Goal: Task Accomplishment & Management: Complete application form

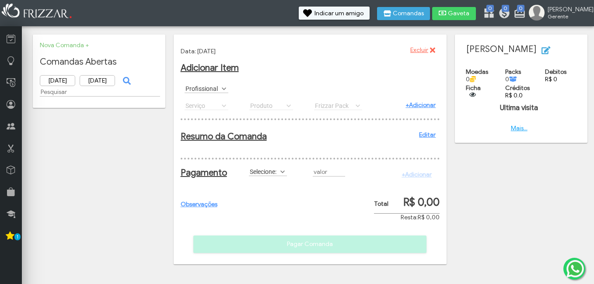
click at [418, 105] on link "+Adicionar" at bounding box center [420, 104] width 30 height 7
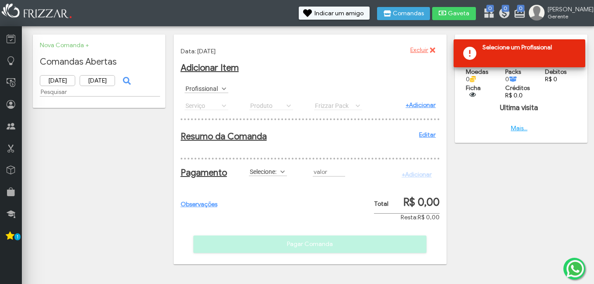
click at [223, 85] on span at bounding box center [224, 88] width 9 height 9
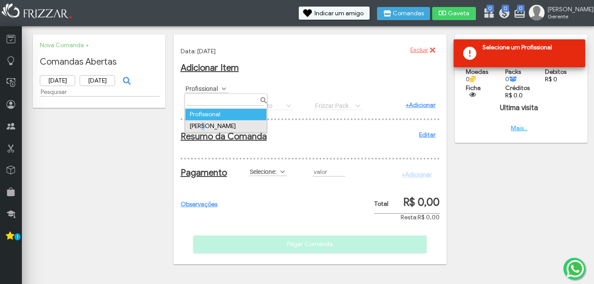
click at [207, 129] on td "[PERSON_NAME]" at bounding box center [225, 126] width 81 height 12
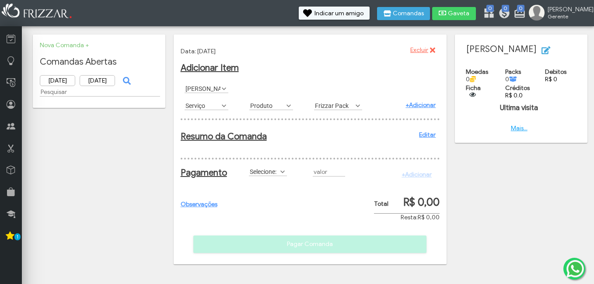
click at [209, 108] on label "Serviço" at bounding box center [203, 105] width 36 height 8
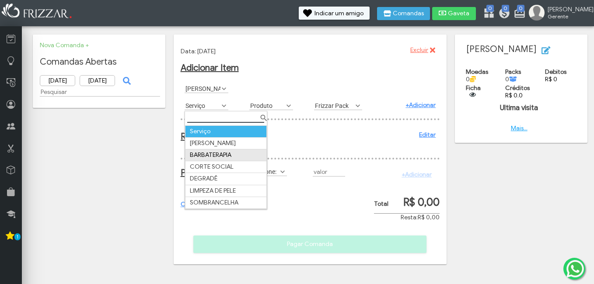
click at [213, 155] on td "BARBATERAPIA" at bounding box center [225, 156] width 81 height 12
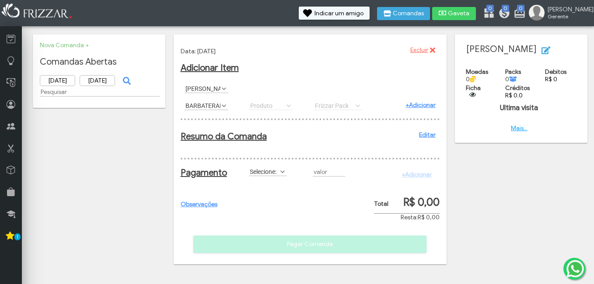
click at [278, 105] on div "Produto POMADA CARAMELITO 80GR POMADA TOWER 80GR Produto Produto POMADA CARAMEL…" at bounding box center [277, 105] width 65 height 17
drag, startPoint x: 291, startPoint y: 107, endPoint x: 285, endPoint y: 106, distance: 6.1
click at [285, 106] on div "Produto POMADA CARAMELITO 80GR POMADA TOWER 80GR Produto Produto POMADA CARAMEL…" at bounding box center [277, 105] width 65 height 17
drag, startPoint x: 408, startPoint y: 101, endPoint x: 412, endPoint y: 101, distance: 4.5
click at [412, 101] on div "+Adicionar" at bounding box center [407, 105] width 65 height 17
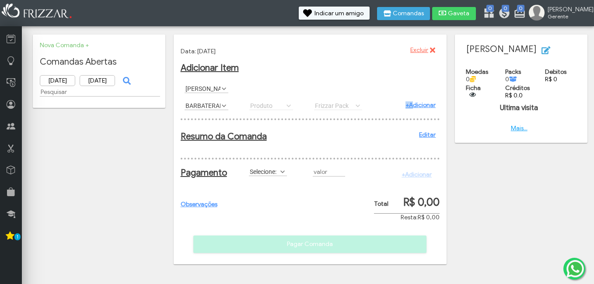
click at [413, 102] on link "+Adicionar" at bounding box center [420, 104] width 30 height 7
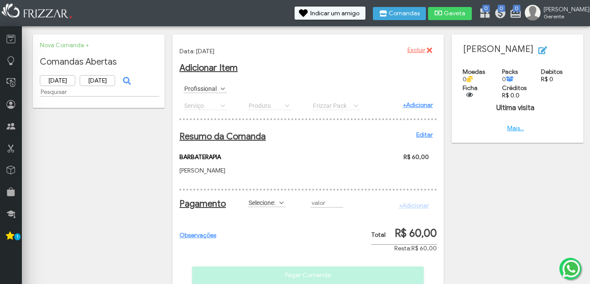
click at [258, 103] on div "Produto POMADA CARAMELITO 80GR POMADA TOWER 80GR Produto Produto POMADA CARAMEL…" at bounding box center [276, 105] width 64 height 17
click at [408, 105] on link "+Adicionar" at bounding box center [417, 104] width 30 height 7
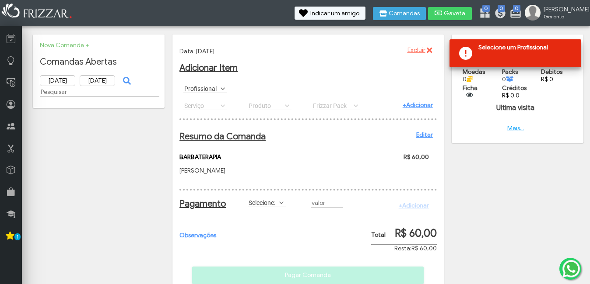
click at [212, 88] on label "Profissional" at bounding box center [201, 88] width 36 height 8
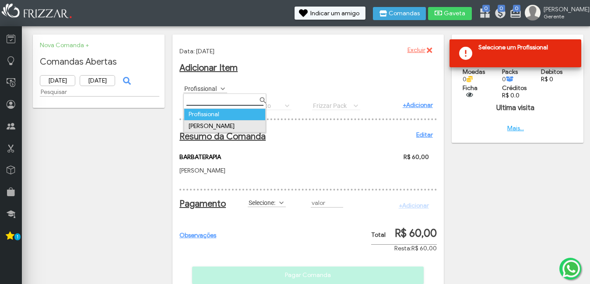
click at [206, 125] on td "[PERSON_NAME]" at bounding box center [224, 126] width 81 height 12
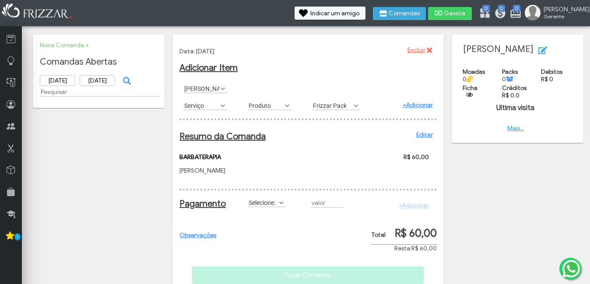
click at [271, 106] on label "Produto" at bounding box center [266, 105] width 36 height 8
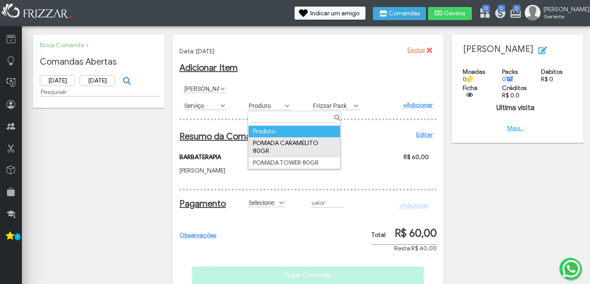
click at [283, 141] on td "POMADA CARAMELITO 80GR" at bounding box center [294, 147] width 92 height 20
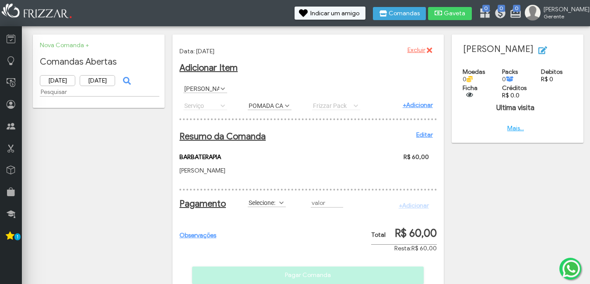
click at [333, 103] on div "Frizzar Pack Frizzar Pack Frizzar Pack" at bounding box center [340, 105] width 64 height 17
click at [411, 105] on link "+Adicionar" at bounding box center [417, 104] width 30 height 7
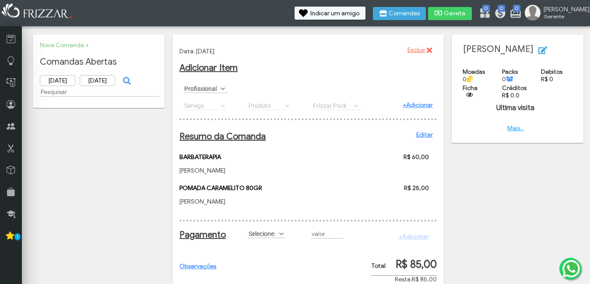
click at [230, 87] on div "Profissional [PERSON_NAME]" at bounding box center [307, 88] width 257 height 17
click at [223, 89] on span at bounding box center [222, 88] width 9 height 9
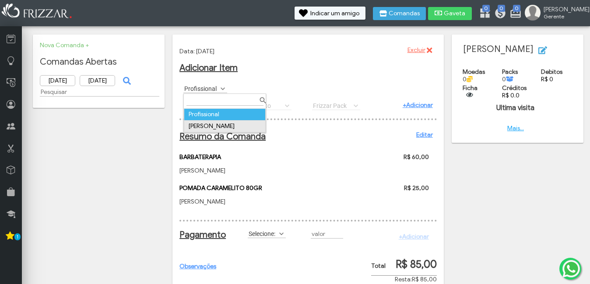
click at [219, 123] on td "[PERSON_NAME]" at bounding box center [224, 126] width 81 height 12
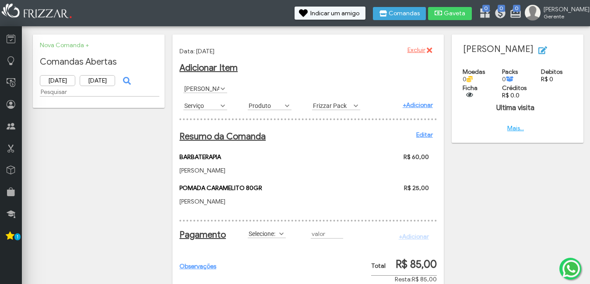
click at [285, 105] on span at bounding box center [287, 105] width 9 height 9
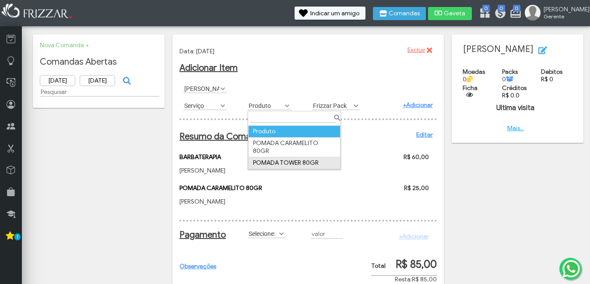
click at [286, 157] on td "POMADA TOWER 80GR" at bounding box center [294, 163] width 92 height 12
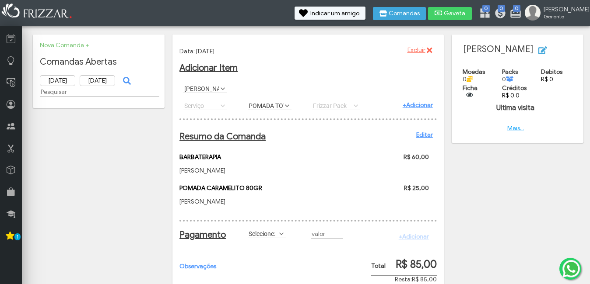
click at [290, 107] on span at bounding box center [287, 105] width 9 height 9
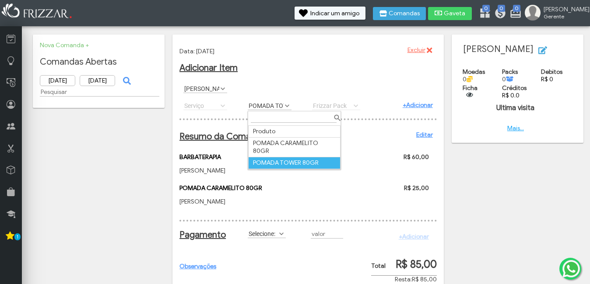
click at [278, 157] on td "POMADA TOWER 80GR" at bounding box center [294, 163] width 92 height 12
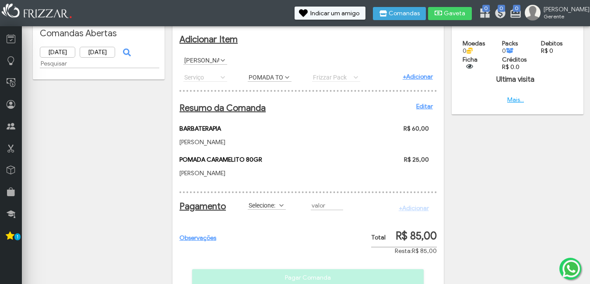
scroll to position [44, 0]
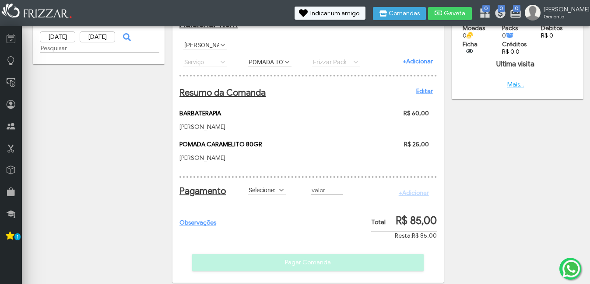
click at [407, 60] on link "+Adicionar" at bounding box center [417, 61] width 30 height 7
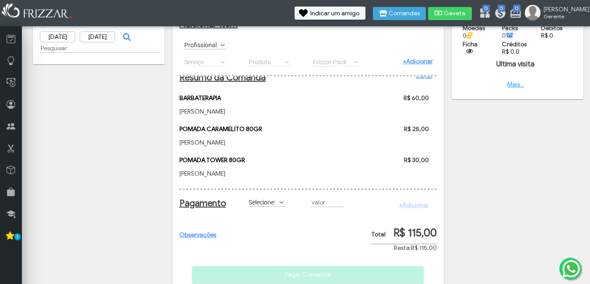
scroll to position [0, 0]
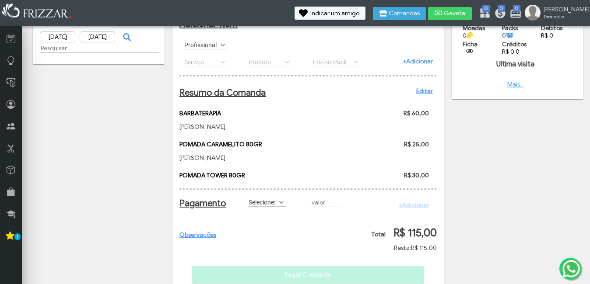
click at [416, 92] on link "Editar" at bounding box center [424, 90] width 17 height 7
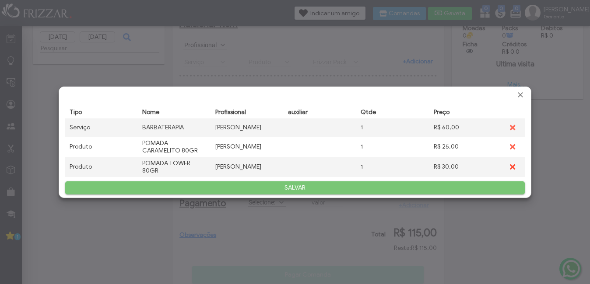
click at [513, 169] on icon "submit" at bounding box center [511, 167] width 7 height 9
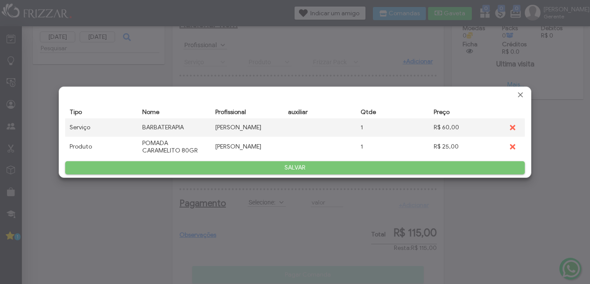
click at [368, 172] on span "SALVAR" at bounding box center [294, 167] width 447 height 13
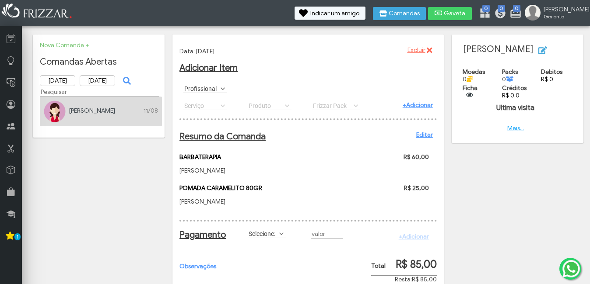
click at [217, 87] on label "Profissional" at bounding box center [201, 88] width 36 height 8
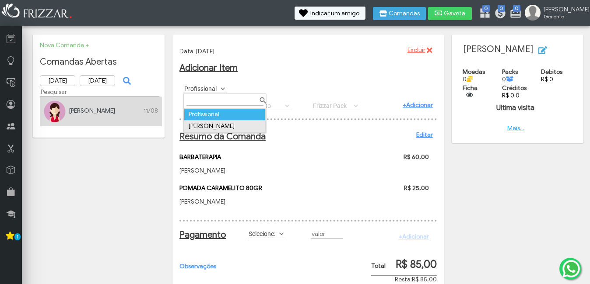
click at [217, 124] on td "[PERSON_NAME]" at bounding box center [224, 126] width 81 height 12
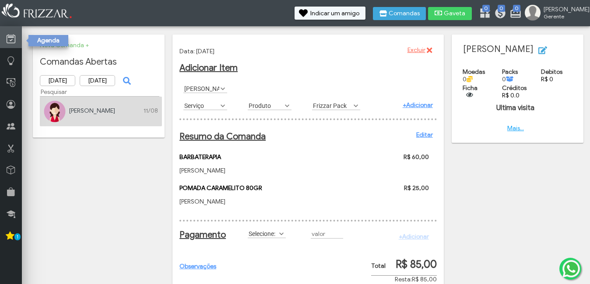
click at [15, 41] on icon at bounding box center [11, 39] width 9 height 11
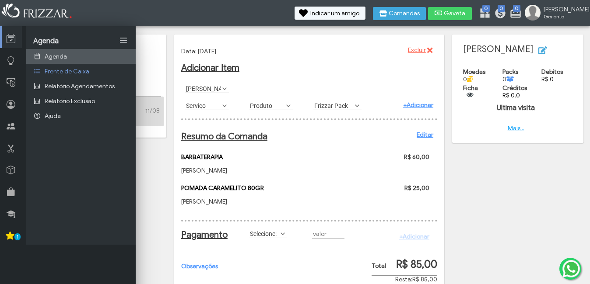
click at [72, 59] on link "Agenda" at bounding box center [80, 56] width 109 height 15
